Goal: Task Accomplishment & Management: Manage account settings

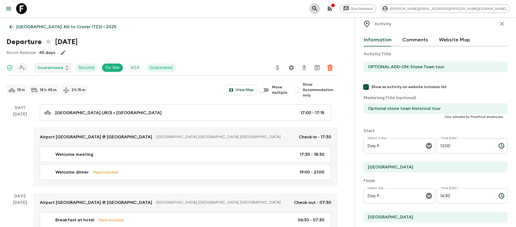
click at [317, 9] on icon "search adventures" at bounding box center [314, 8] width 5 height 5
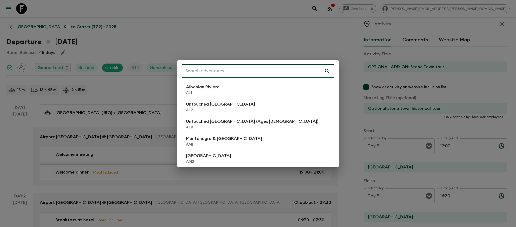
click at [259, 74] on input "text" at bounding box center [253, 71] width 142 height 15
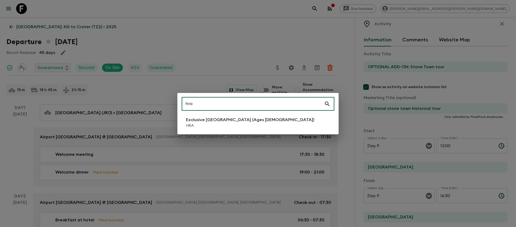
type input "hra"
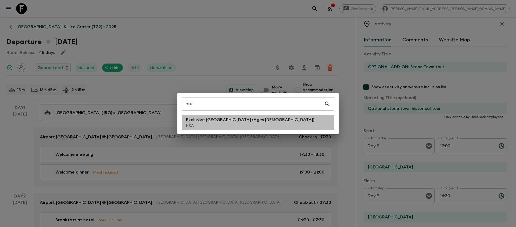
click at [213, 127] on p "HRA" at bounding box center [250, 125] width 128 height 5
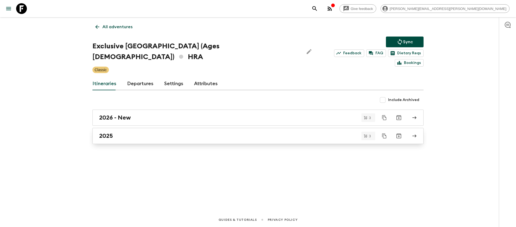
click at [146, 133] on div "2025" at bounding box center [252, 136] width 307 height 7
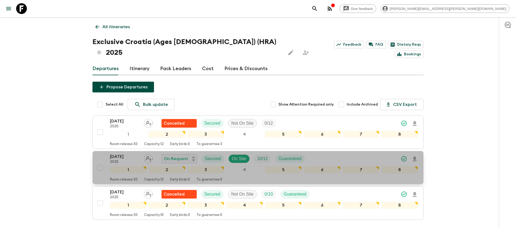
click at [336, 153] on div "14 Sep 2025 2025 On Request Secured On Site 10 / 12 Guaranteed" at bounding box center [264, 158] width 308 height 11
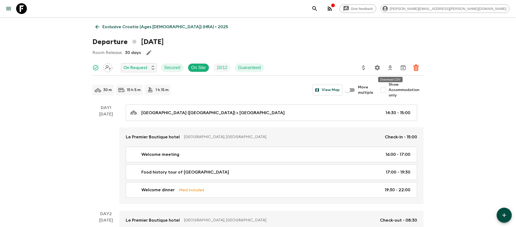
click at [389, 67] on icon "Download CSV" at bounding box center [390, 67] width 4 height 5
click at [120, 28] on p "Exclusive Croatia (Ages 45-59) (HRA) • 2025" at bounding box center [165, 27] width 126 height 6
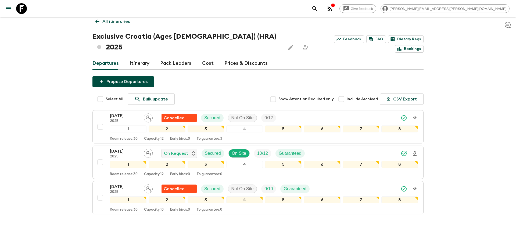
scroll to position [6, 0]
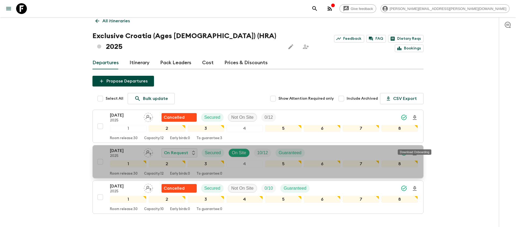
click at [416, 150] on icon "Download Onboarding" at bounding box center [414, 153] width 6 height 6
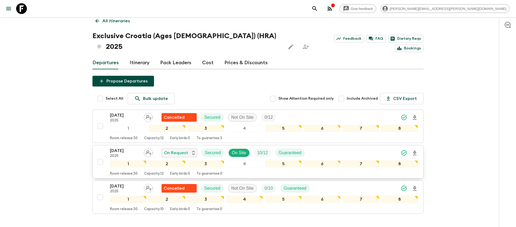
click at [482, 78] on div "Give feedback amy.grant@flashpack.com All itineraries Exclusive Croatia (Ages 4…" at bounding box center [258, 128] width 516 height 269
click at [416, 150] on icon "Download Onboarding" at bounding box center [414, 153] width 6 height 6
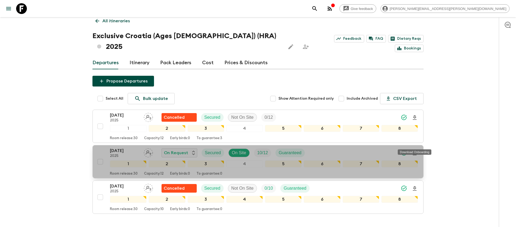
click at [414, 151] on icon "Download Onboarding" at bounding box center [415, 153] width 4 height 5
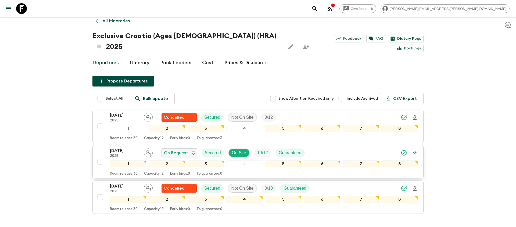
click at [360, 148] on div "14 Sep 2025 2025 On Request Secured On Site 10 / 12 Guaranteed" at bounding box center [264, 153] width 308 height 11
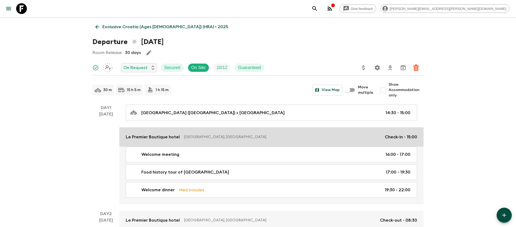
click at [258, 137] on p "[GEOGRAPHIC_DATA], [GEOGRAPHIC_DATA]" at bounding box center [282, 136] width 196 height 5
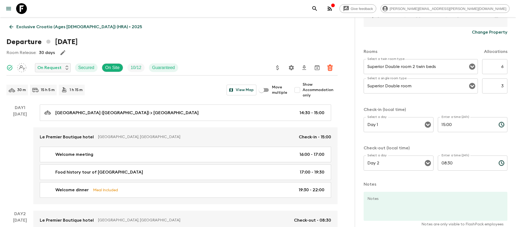
scroll to position [150, 0]
click at [294, 67] on icon "Settings" at bounding box center [291, 68] width 6 height 6
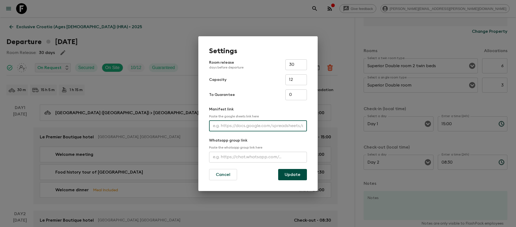
click at [224, 125] on input "text" at bounding box center [258, 126] width 98 height 11
paste input "https://docs.google.com/spreadsheets/d/1OFc3KER7r83yruZhhFH6fQ_97IXiO_4ANqOCw1W…"
type input "https://docs.google.com/spreadsheets/d/1OFc3KER7r83yruZhhFH6fQ_97IXiO_4ANqOCw1W…"
click at [298, 176] on button "Update" at bounding box center [292, 174] width 29 height 11
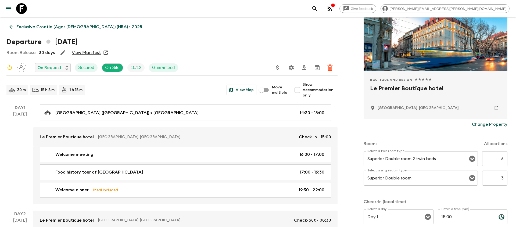
scroll to position [72, 0]
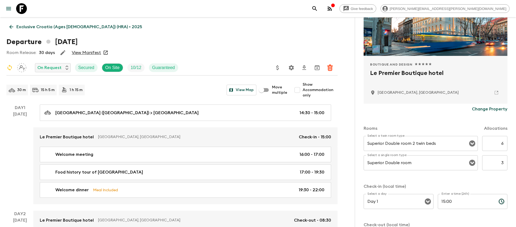
click at [502, 144] on input "6" at bounding box center [494, 143] width 25 height 15
click at [502, 165] on input "3" at bounding box center [494, 162] width 25 height 15
click at [504, 145] on input "5" at bounding box center [494, 143] width 25 height 15
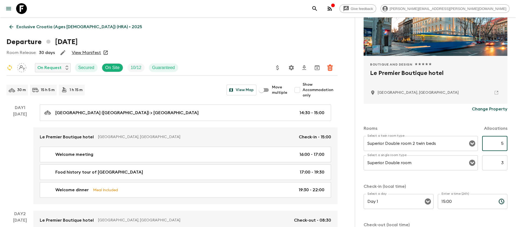
click at [504, 145] on input "5" at bounding box center [494, 143] width 25 height 15
type input "4"
click at [503, 161] on input "3" at bounding box center [494, 162] width 25 height 15
type input "5"
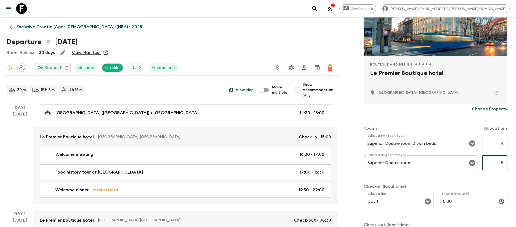
click at [494, 182] on div "Rooms Allocations Select a twin room type Superior Double room 2 twin beds Sele…" at bounding box center [436, 183] width 144 height 139
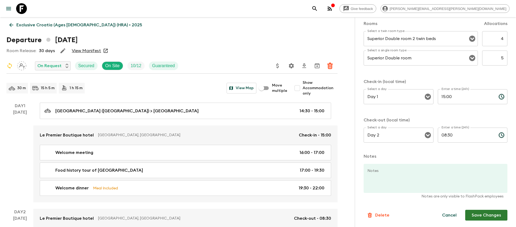
scroll to position [3, 0]
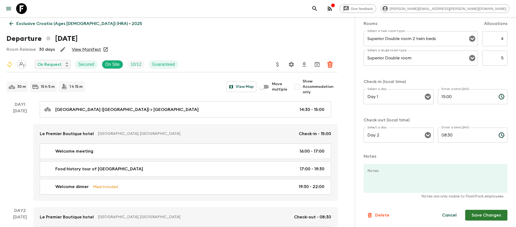
click at [481, 215] on button "Save Changes" at bounding box center [486, 215] width 42 height 11
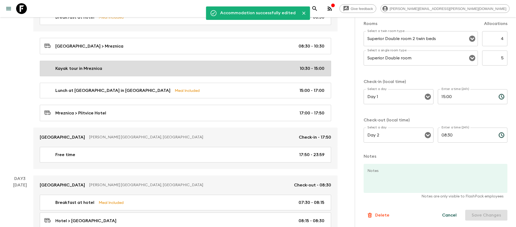
scroll to position [221, 0]
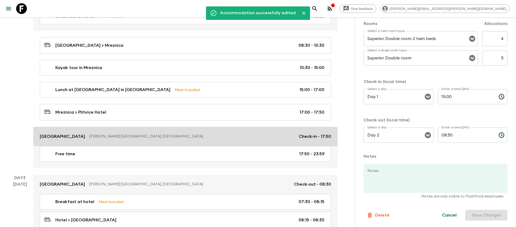
click at [227, 141] on link "Lyra Hotel Plitvice Licko Petrovo Selo, Croatia Check-in - 17:50" at bounding box center [185, 136] width 304 height 19
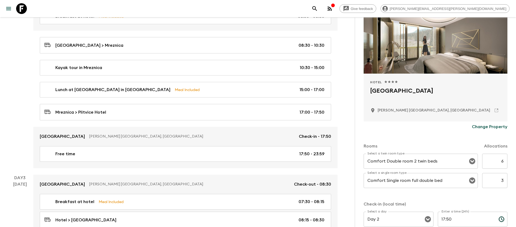
scroll to position [78, 0]
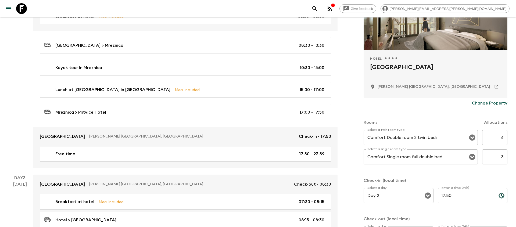
click at [503, 138] on input "6" at bounding box center [494, 137] width 25 height 15
type input "4"
click at [502, 156] on input "3" at bounding box center [494, 156] width 25 height 15
type input "5"
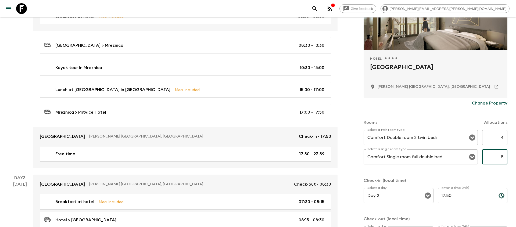
click at [409, 169] on div "Select a twin room type Comfort Double room 2 twin beds Select a twin room type…" at bounding box center [436, 150] width 144 height 41
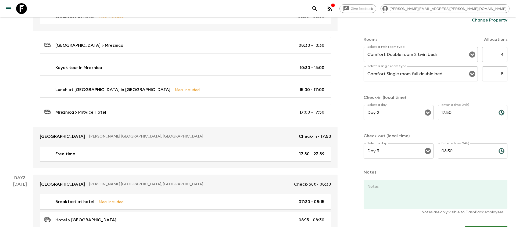
scroll to position [177, 0]
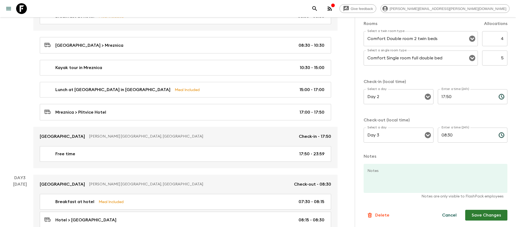
click at [476, 213] on button "Save Changes" at bounding box center [486, 215] width 42 height 11
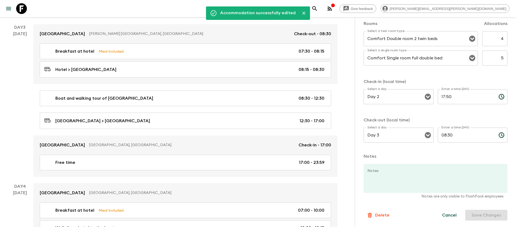
scroll to position [372, 0]
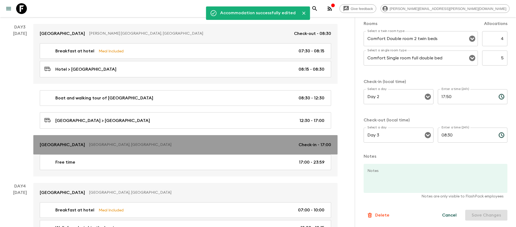
click at [233, 139] on link "Briig Boutique Hotel Split, Croatia Check-in - 17:00" at bounding box center [185, 144] width 304 height 19
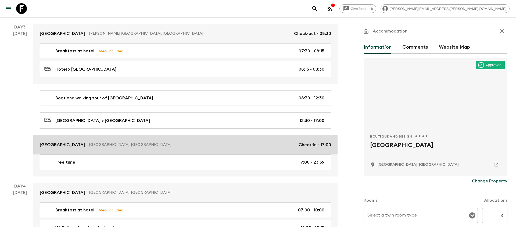
type input "Other"
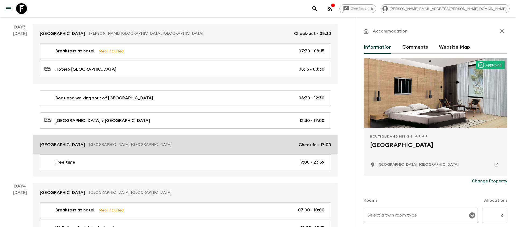
type input "Other"
type input "Day 3"
type input "Day 5"
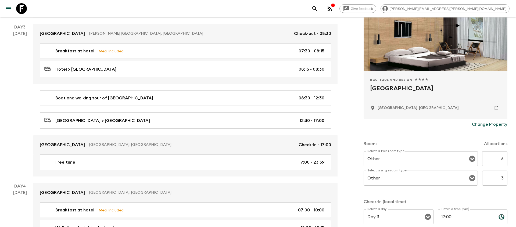
scroll to position [78, 0]
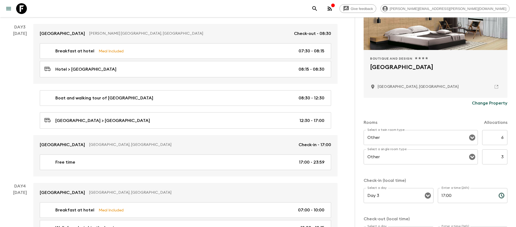
click at [502, 138] on input "6" at bounding box center [494, 137] width 25 height 15
type input "4"
click at [504, 156] on input "3" at bounding box center [494, 156] width 25 height 15
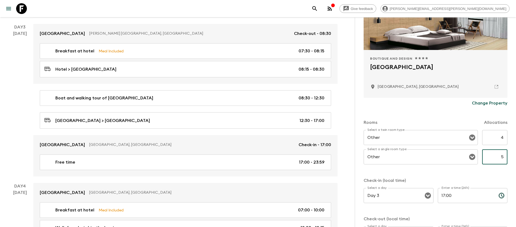
type input "5"
click at [505, 170] on div "Select a twin room type Other Select a twin room type 4 ​ Select a single room …" at bounding box center [436, 150] width 144 height 41
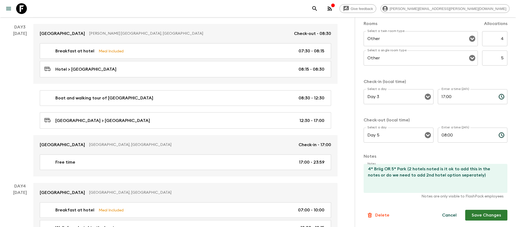
click at [488, 215] on button "Save Changes" at bounding box center [486, 215] width 42 height 11
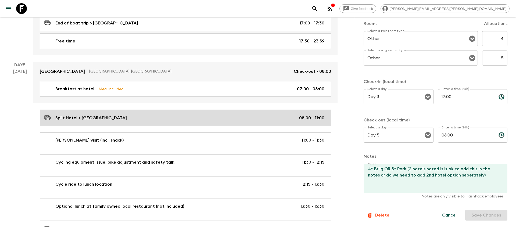
scroll to position [603, 0]
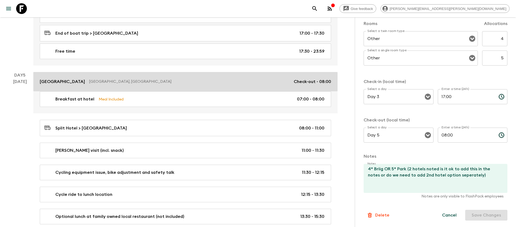
click at [267, 79] on p "[GEOGRAPHIC_DATA], [GEOGRAPHIC_DATA]" at bounding box center [189, 81] width 200 height 5
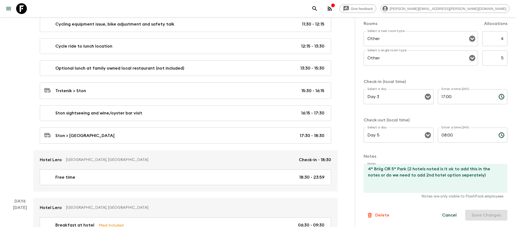
scroll to position [753, 0]
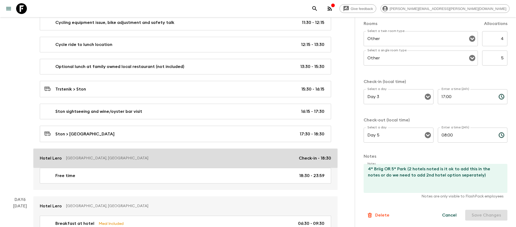
click at [279, 156] on p "[GEOGRAPHIC_DATA], [GEOGRAPHIC_DATA]" at bounding box center [180, 158] width 228 height 5
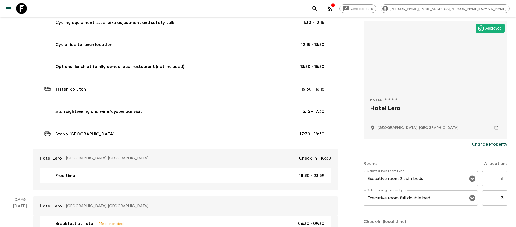
scroll to position [42, 0]
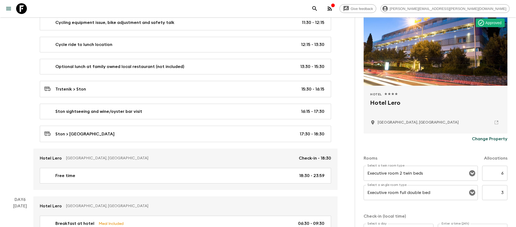
click at [503, 174] on input "6" at bounding box center [494, 173] width 25 height 15
type input "4"
click at [503, 191] on input "3" at bounding box center [494, 192] width 25 height 15
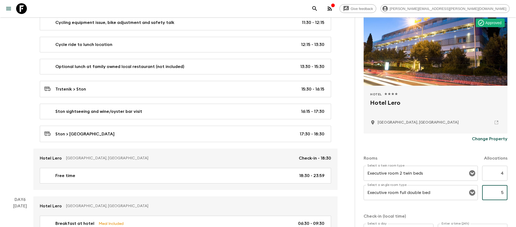
type input "5"
click at [503, 208] on div "Rooms Allocations Select a twin room type Executive room 2 twin beds Select a t…" at bounding box center [436, 213] width 144 height 139
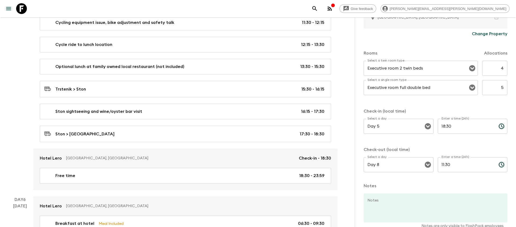
scroll to position [177, 0]
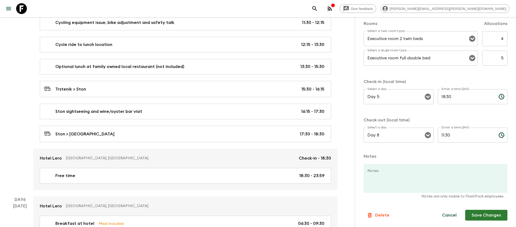
click at [489, 214] on button "Save Changes" at bounding box center [486, 215] width 42 height 11
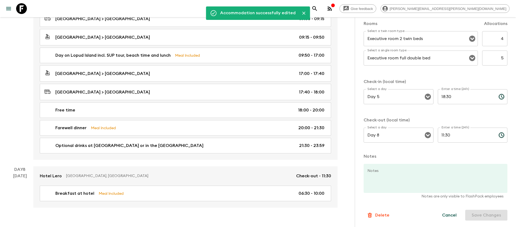
scroll to position [1102, 0]
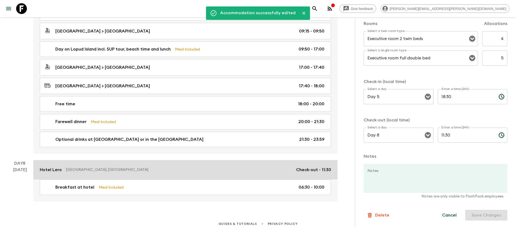
click at [267, 168] on p "[GEOGRAPHIC_DATA], [GEOGRAPHIC_DATA]" at bounding box center [179, 169] width 226 height 5
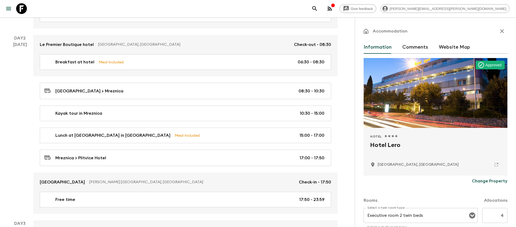
scroll to position [0, 0]
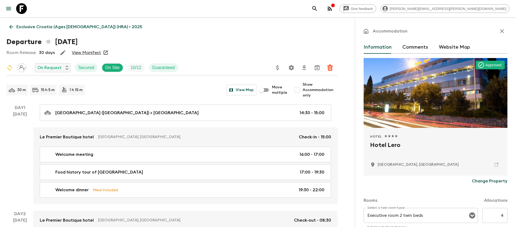
click at [502, 31] on icon "button" at bounding box center [502, 31] width 4 height 4
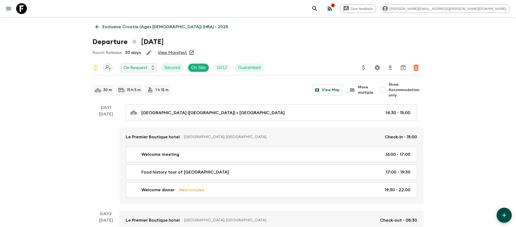
click at [148, 54] on icon "button" at bounding box center [149, 52] width 6 height 6
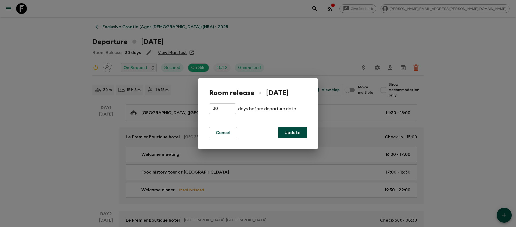
click at [218, 108] on input "30" at bounding box center [222, 108] width 27 height 11
type input "9"
click at [288, 134] on button "Update" at bounding box center [292, 132] width 29 height 11
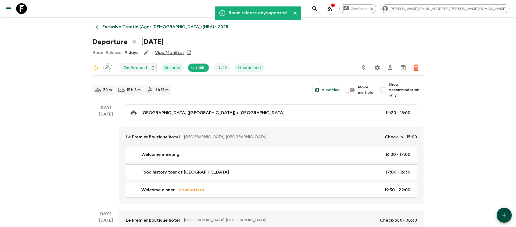
click at [110, 24] on p "Exclusive Croatia (Ages 45-59) (HRA) • 2025" at bounding box center [165, 27] width 126 height 6
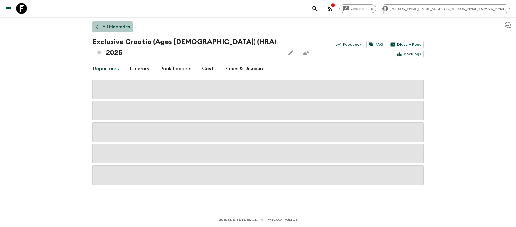
click at [106, 28] on p "All itineraries" at bounding box center [115, 27] width 27 height 6
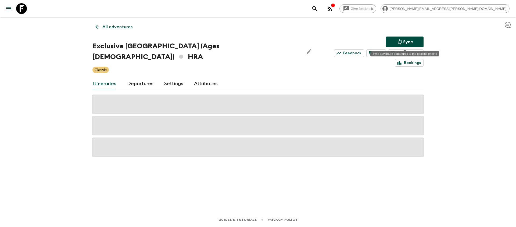
click at [405, 44] on p "Sync" at bounding box center [408, 42] width 10 height 6
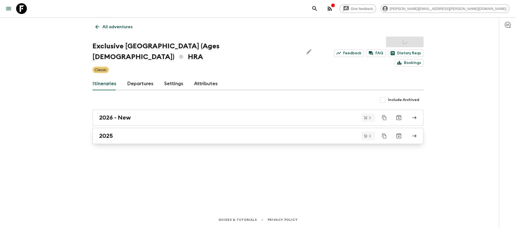
click at [237, 133] on div "2025" at bounding box center [252, 136] width 307 height 7
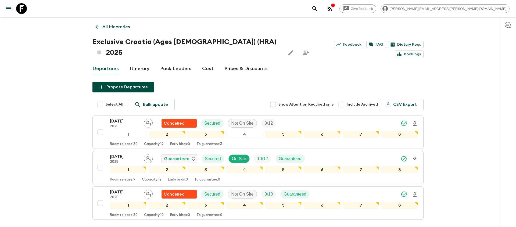
click at [318, 8] on icon "search adventures" at bounding box center [315, 8] width 6 height 6
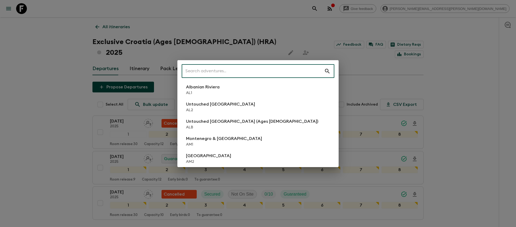
click at [287, 68] on input "text" at bounding box center [253, 71] width 142 height 15
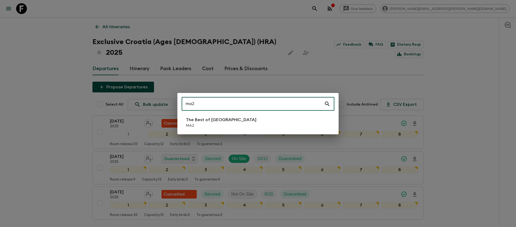
type input "ma2"
click at [237, 120] on li "The Best of [GEOGRAPHIC_DATA] MA2" at bounding box center [258, 122] width 153 height 15
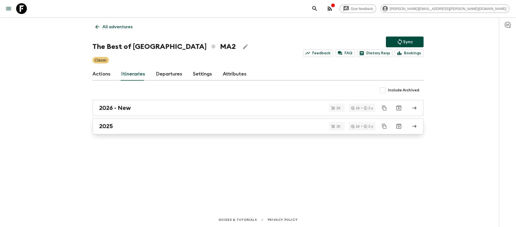
click at [173, 128] on div "2025" at bounding box center [252, 126] width 307 height 7
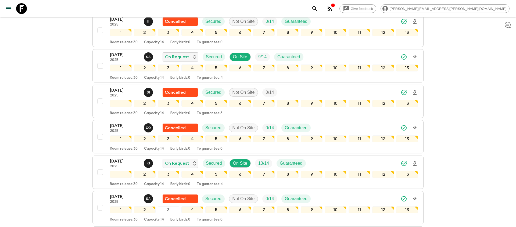
scroll to position [477, 0]
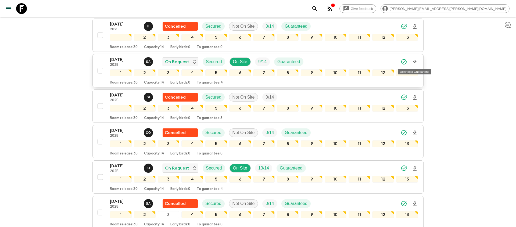
click at [415, 62] on icon "Download Onboarding" at bounding box center [415, 62] width 4 height 5
click at [396, 10] on div "Give feedback [PERSON_NAME][EMAIL_ADDRESS][PERSON_NAME][DOMAIN_NAME]" at bounding box center [409, 8] width 200 height 11
click at [317, 9] on icon "search adventures" at bounding box center [314, 8] width 5 height 5
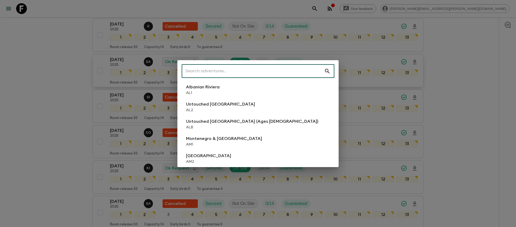
click at [302, 69] on input "text" at bounding box center [253, 71] width 142 height 15
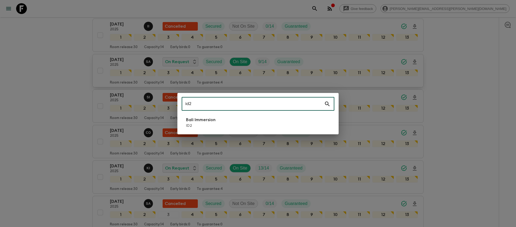
type input "id2"
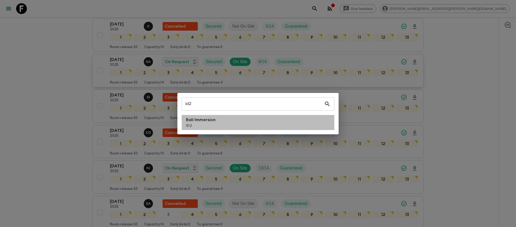
click at [251, 120] on li "Bali Immersion ID2" at bounding box center [258, 122] width 153 height 15
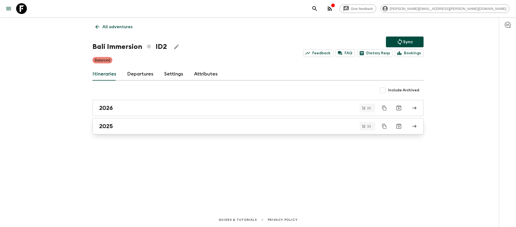
click at [248, 123] on div "2025" at bounding box center [252, 126] width 307 height 7
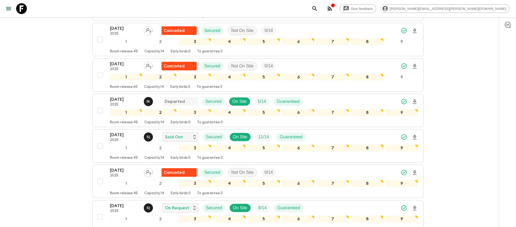
scroll to position [262, 0]
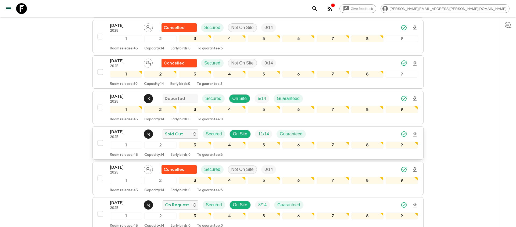
click at [416, 133] on icon "Download Onboarding" at bounding box center [414, 134] width 6 height 6
click at [318, 6] on icon "search adventures" at bounding box center [315, 8] width 6 height 6
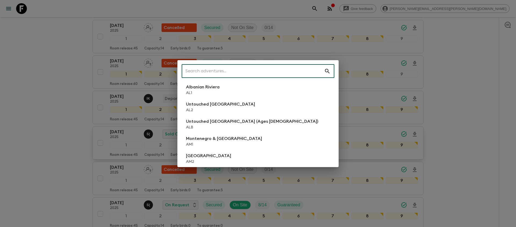
click at [261, 70] on input "text" at bounding box center [253, 71] width 142 height 15
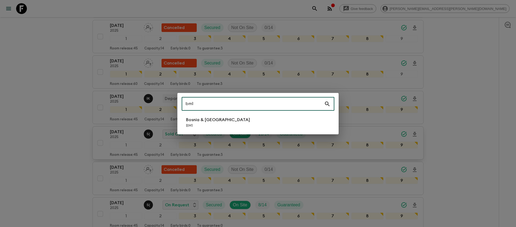
type input "bm1"
click at [266, 121] on li "Bosnia & Montenegro BM1" at bounding box center [258, 122] width 153 height 15
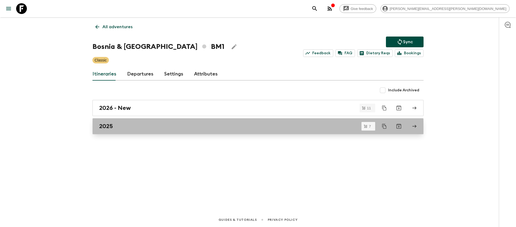
click at [146, 128] on div "2025" at bounding box center [252, 126] width 307 height 7
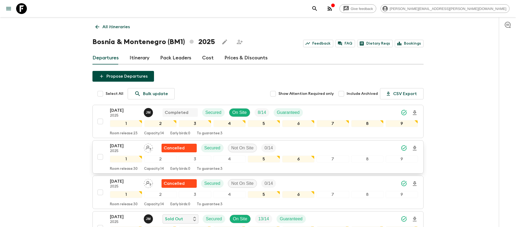
scroll to position [173, 0]
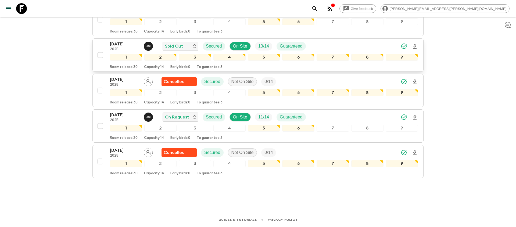
click at [415, 46] on icon "Download Onboarding" at bounding box center [415, 46] width 4 height 5
click at [317, 9] on icon "search adventures" at bounding box center [314, 8] width 5 height 5
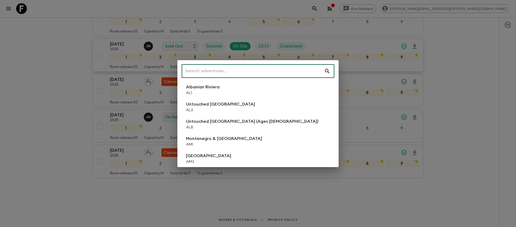
click at [277, 70] on input "text" at bounding box center [253, 71] width 142 height 15
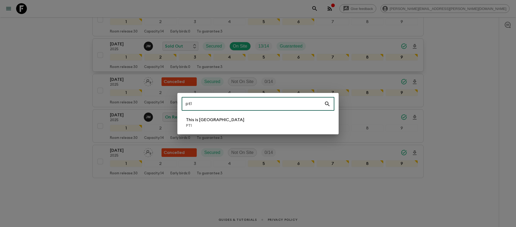
type input "pt1"
click at [246, 122] on li "This is Portugal PT1" at bounding box center [258, 122] width 153 height 15
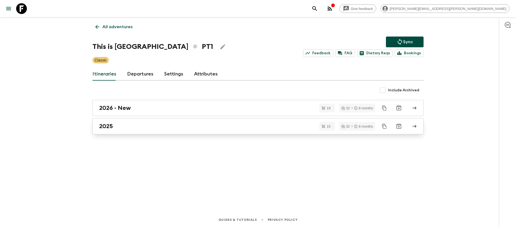
click at [155, 130] on link "2025" at bounding box center [257, 126] width 331 height 16
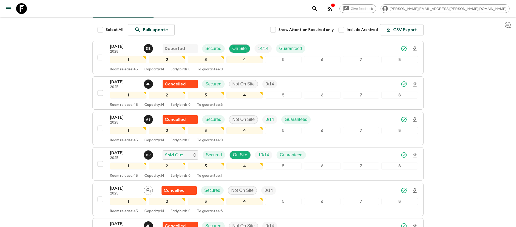
scroll to position [65, 0]
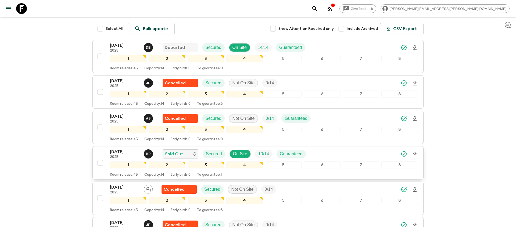
click at [414, 154] on icon "Download Onboarding" at bounding box center [415, 154] width 4 height 5
click at [317, 7] on icon "search adventures" at bounding box center [314, 8] width 5 height 5
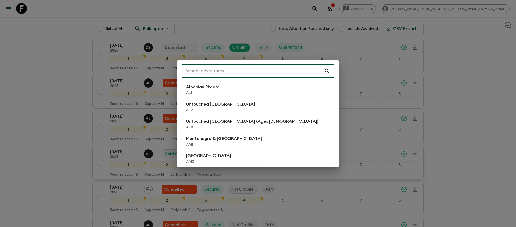
click at [273, 70] on input "text" at bounding box center [253, 71] width 142 height 15
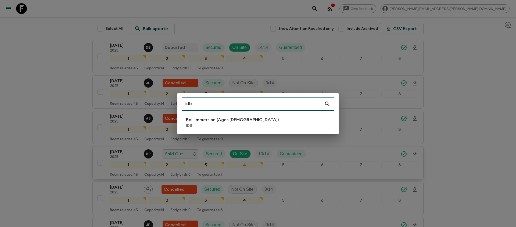
type input "idb"
click at [253, 123] on li "Bali Immersion (Ages [DEMOGRAPHIC_DATA]) IDB" at bounding box center [258, 122] width 153 height 15
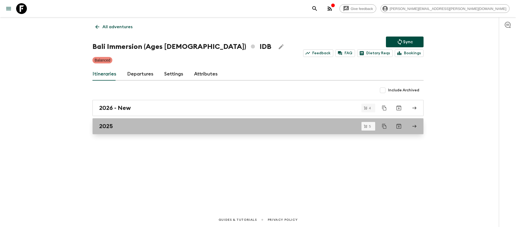
click at [108, 128] on h2 "2025" at bounding box center [106, 126] width 14 height 7
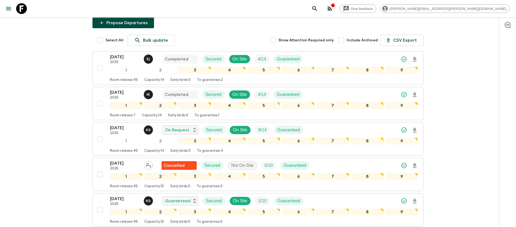
scroll to position [102, 0]
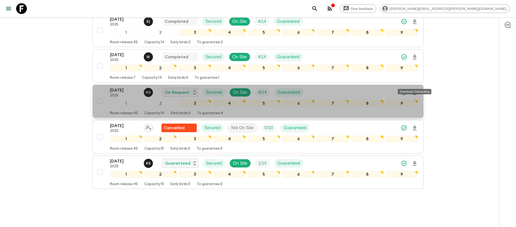
click at [414, 90] on icon "Download Onboarding" at bounding box center [414, 93] width 6 height 6
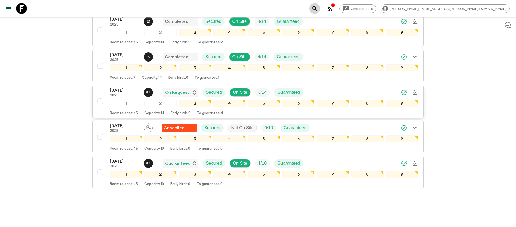
click at [317, 9] on icon "search adventures" at bounding box center [314, 8] width 5 height 5
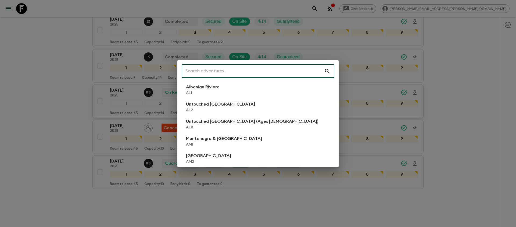
click at [284, 71] on input "text" at bounding box center [253, 71] width 142 height 15
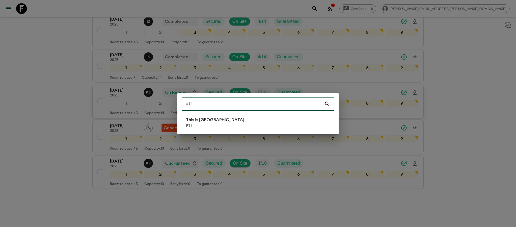
type input "pt1"
click at [283, 126] on li "This is Portugal PT1" at bounding box center [258, 122] width 153 height 15
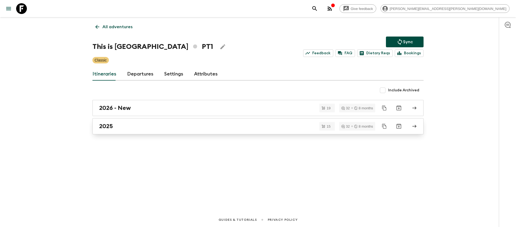
click at [168, 128] on div "2025" at bounding box center [252, 126] width 307 height 7
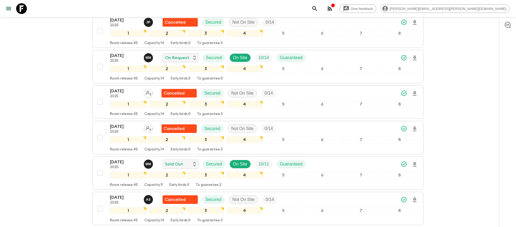
scroll to position [272, 0]
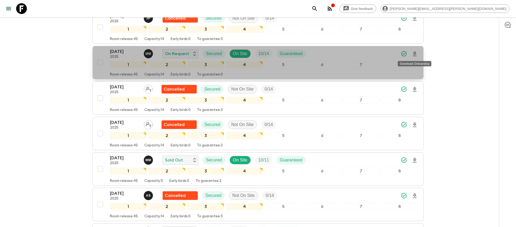
click at [416, 54] on icon "Download Onboarding" at bounding box center [414, 54] width 6 height 6
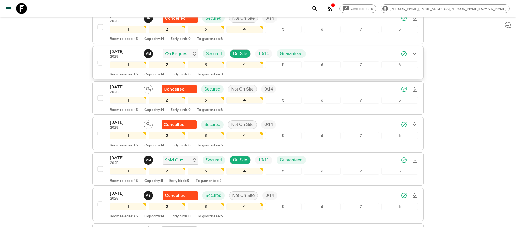
click at [318, 8] on icon "search adventures" at bounding box center [315, 8] width 6 height 6
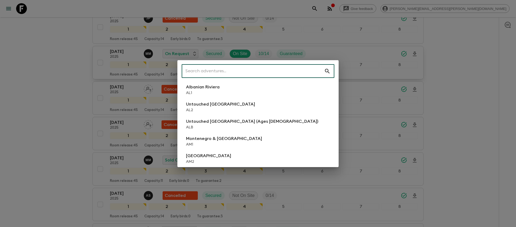
click at [289, 65] on input "text" at bounding box center [253, 71] width 142 height 15
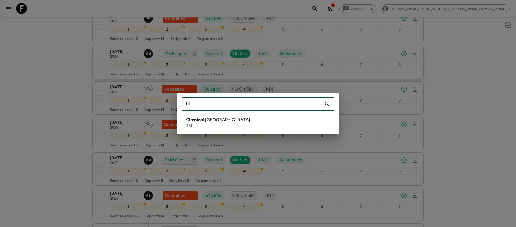
type input "tr1"
click at [256, 121] on li "Classical Türkiye TR1" at bounding box center [258, 122] width 153 height 15
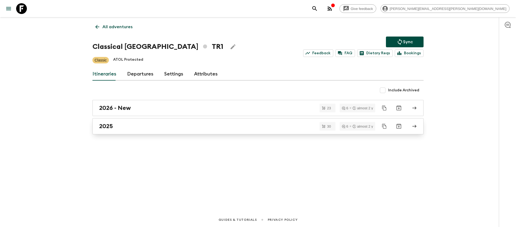
click at [166, 131] on link "2025" at bounding box center [257, 126] width 331 height 16
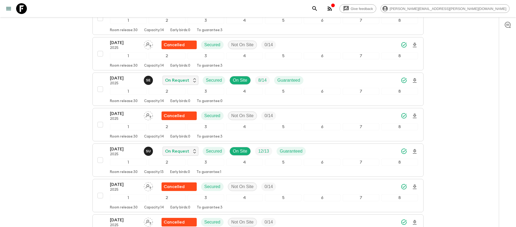
scroll to position [636, 0]
click at [414, 79] on icon "Download Onboarding" at bounding box center [415, 80] width 4 height 5
click at [318, 10] on icon "search adventures" at bounding box center [315, 8] width 6 height 6
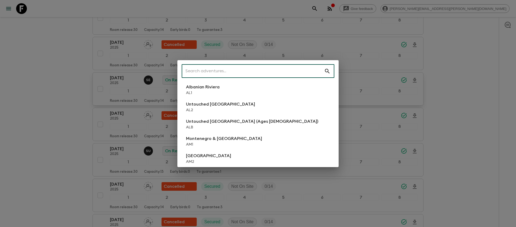
click at [305, 71] on input "text" at bounding box center [253, 71] width 142 height 15
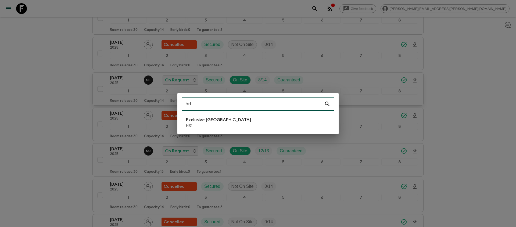
type input "hr1"
click at [300, 121] on li "Exclusive Croatia HR1" at bounding box center [258, 122] width 153 height 15
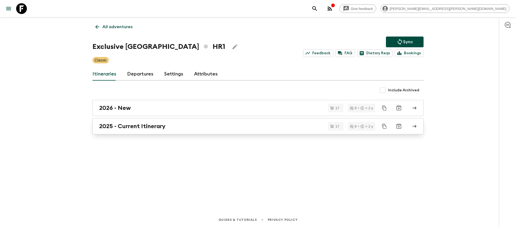
click at [298, 121] on link "2025 - Current Itinerary" at bounding box center [257, 126] width 331 height 16
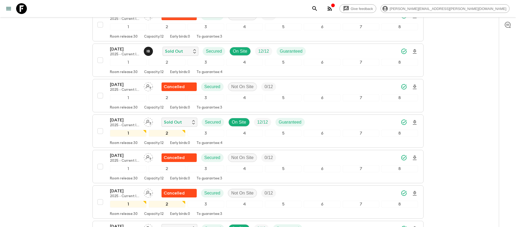
scroll to position [324, 0]
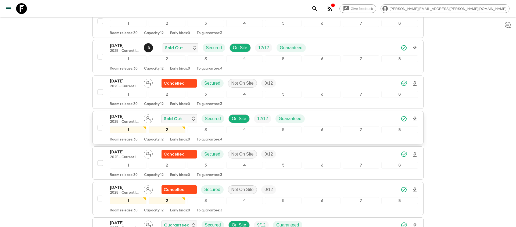
click at [411, 116] on icon "Download Onboarding" at bounding box center [414, 119] width 6 height 6
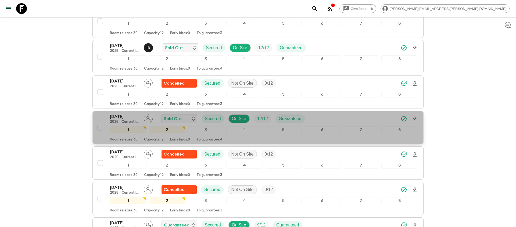
click at [367, 113] on div "[DATE] 2025 - Current Itinerary Sold Out Secured On Site 12 / 12 Guaranteed" at bounding box center [264, 118] width 308 height 11
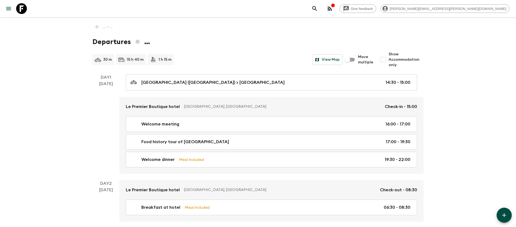
scroll to position [1125, 0]
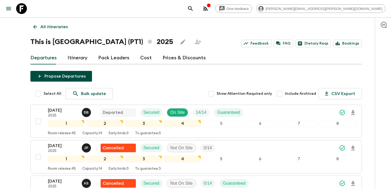
scroll to position [96, 0]
